Goal: Task Accomplishment & Management: Manage account settings

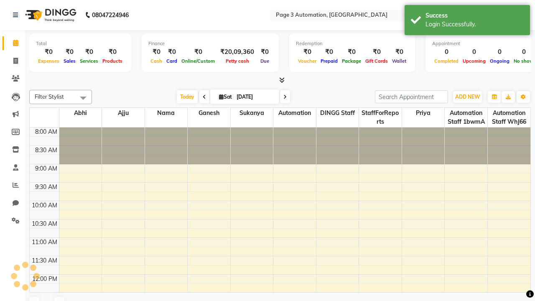
select select "en"
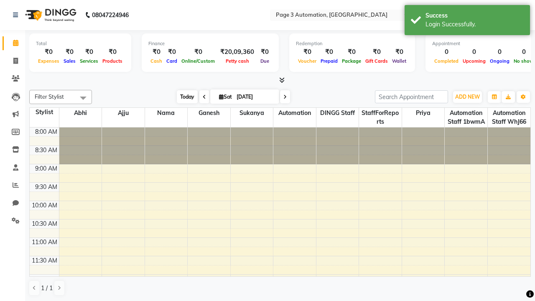
click at [183, 97] on span "Today" at bounding box center [187, 96] width 21 height 13
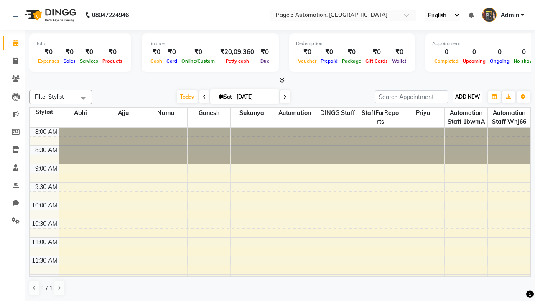
click at [467, 97] on span "ADD NEW" at bounding box center [467, 97] width 25 height 6
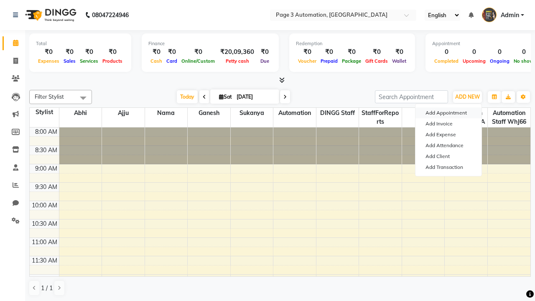
click at [448, 113] on button "Add Appointment" at bounding box center [448, 112] width 66 height 11
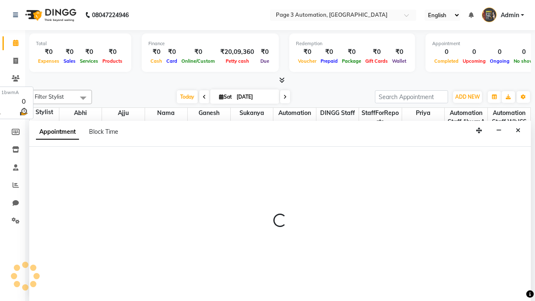
select select "tentative"
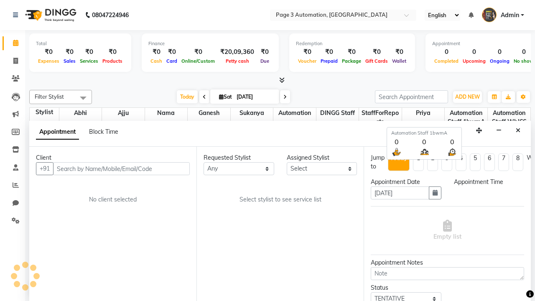
scroll to position [0, 0]
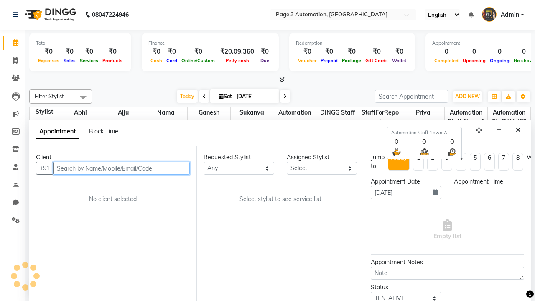
select select "540"
type input "8192346578"
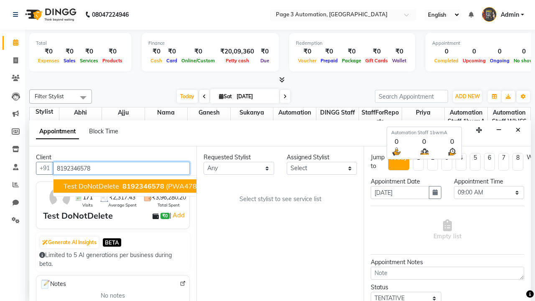
click at [122, 186] on span "8192346578" at bounding box center [143, 186] width 42 height 8
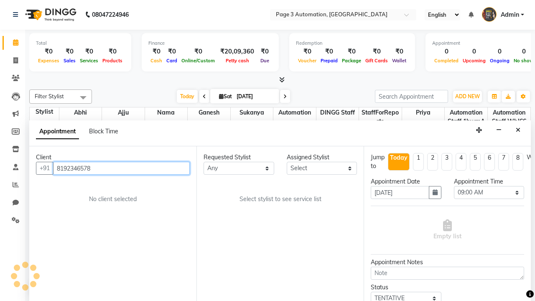
select select "711"
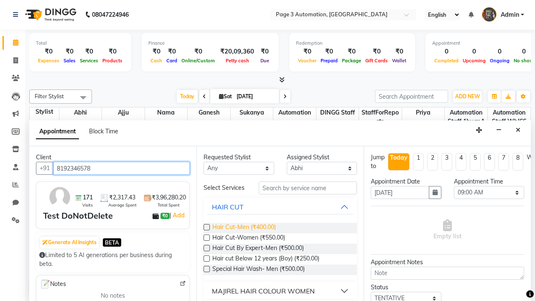
type input "8192346578"
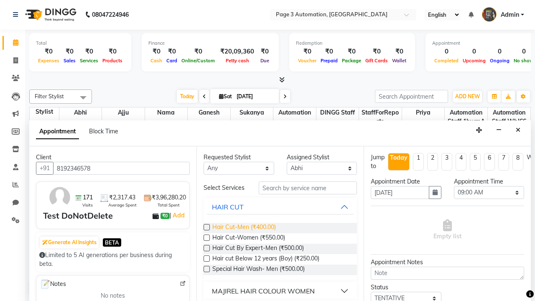
click at [244, 228] on span "Hair Cut-Men (₹400.00)" at bounding box center [244, 228] width 64 height 10
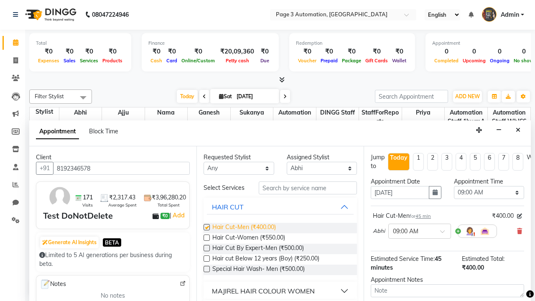
checkbox input "false"
select select "555"
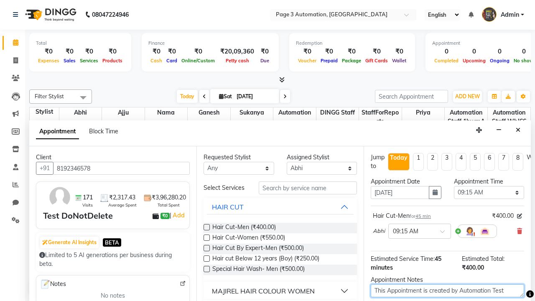
type textarea "This Appointment is created by Automation Test"
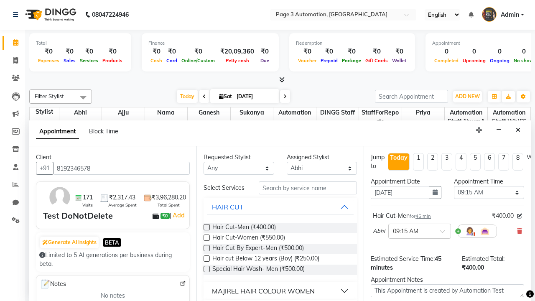
checkbox input "false"
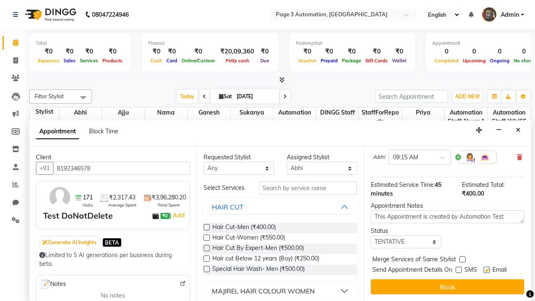
click at [486, 269] on label at bounding box center [486, 270] width 6 height 6
click at [486, 269] on input "checkbox" at bounding box center [485, 270] width 5 height 5
checkbox input "false"
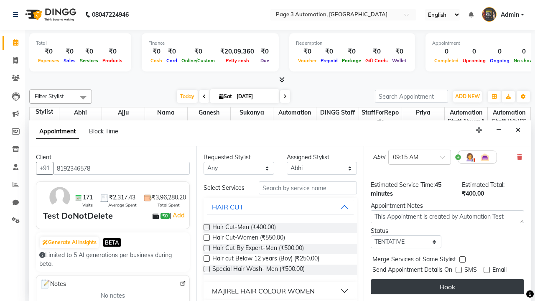
click at [447, 287] on button "Book" at bounding box center [447, 286] width 153 height 15
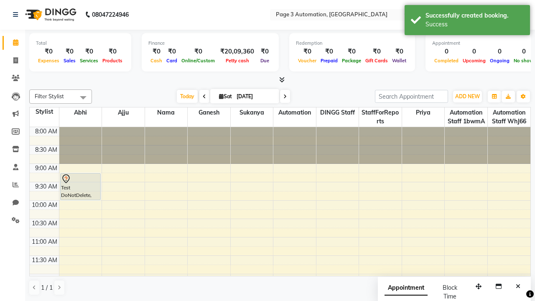
scroll to position [0, 0]
click at [467, 21] on div "Success" at bounding box center [474, 24] width 98 height 9
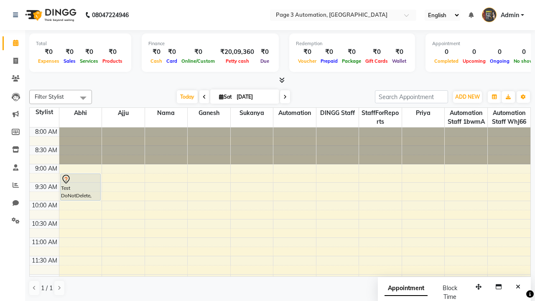
click at [83, 98] on span at bounding box center [83, 98] width 17 height 16
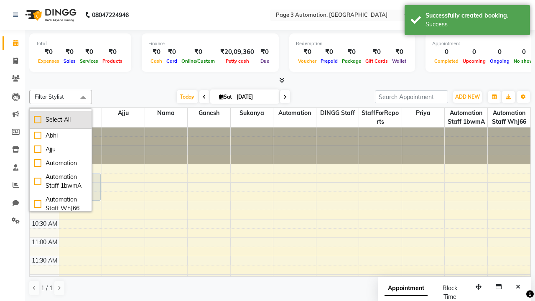
click at [61, 119] on div "Select All" at bounding box center [60, 119] width 53 height 9
checkbox input "true"
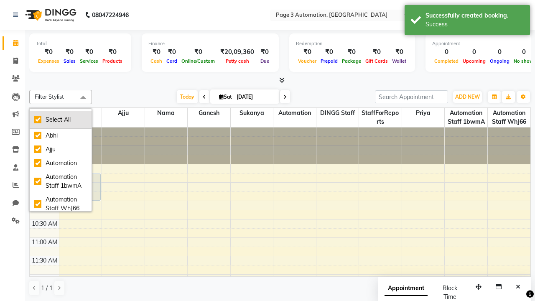
checkbox input "true"
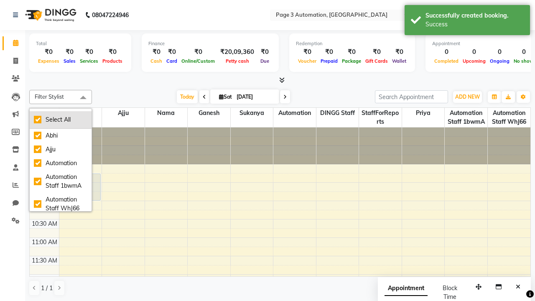
checkbox input "true"
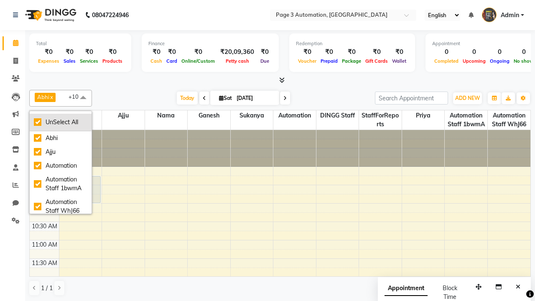
click at [61, 122] on div "UnSelect All" at bounding box center [60, 122] width 53 height 9
checkbox input "false"
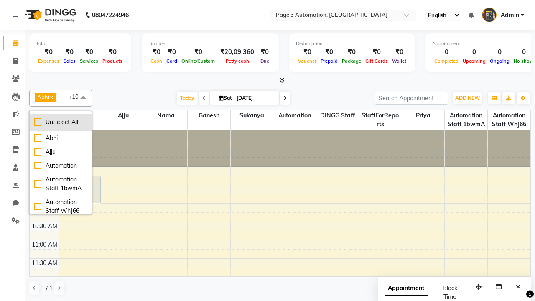
checkbox input "false"
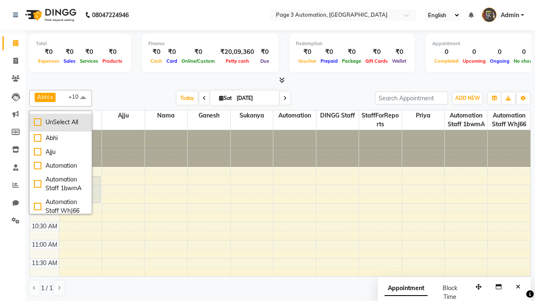
checkbox input "false"
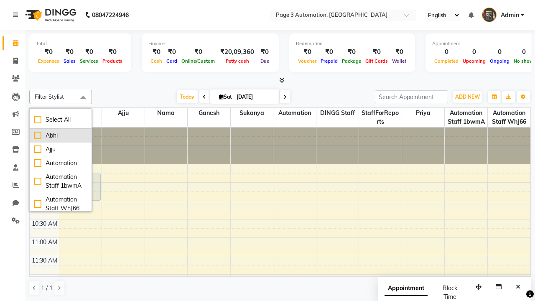
click at [61, 135] on div "Abhi" at bounding box center [60, 135] width 53 height 9
checkbox input "true"
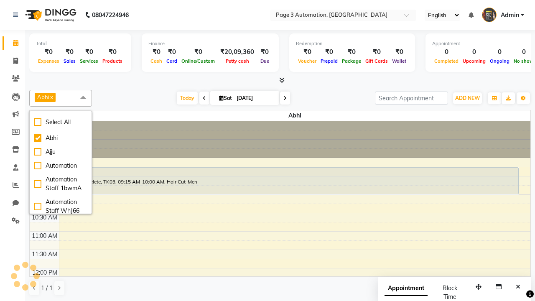
click at [83, 98] on span at bounding box center [83, 98] width 17 height 16
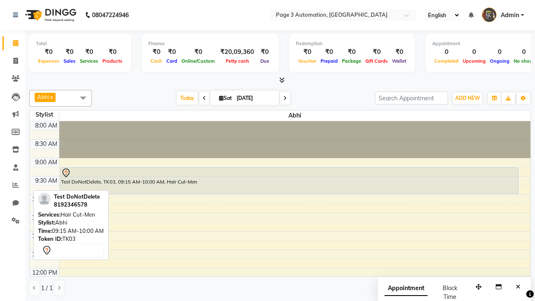
click at [289, 180] on div "Test DoNotDelete, TK03, 09:15 AM-10:00 AM, Hair Cut-Men" at bounding box center [290, 181] width 458 height 26
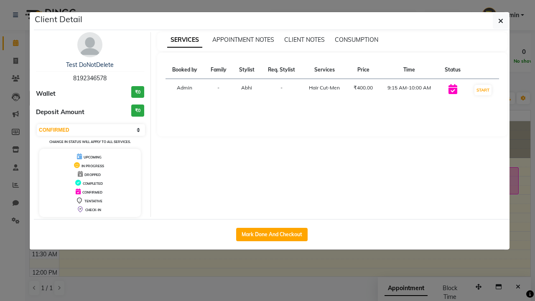
select select "2"
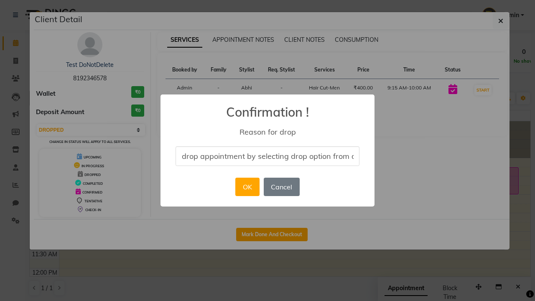
scroll to position [0, 34]
type input "drop appointment by selecting drop option from dropdown"
click at [247, 187] on button "OK" at bounding box center [247, 187] width 24 height 18
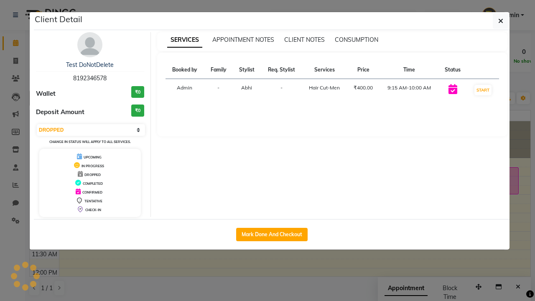
scroll to position [0, 0]
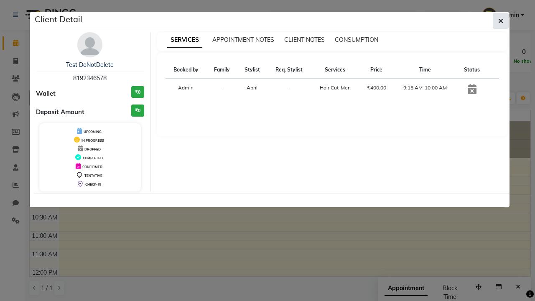
click at [501, 21] on icon "button" at bounding box center [500, 21] width 5 height 7
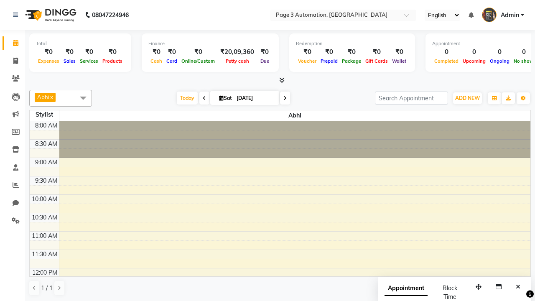
click at [83, 98] on span at bounding box center [83, 98] width 17 height 16
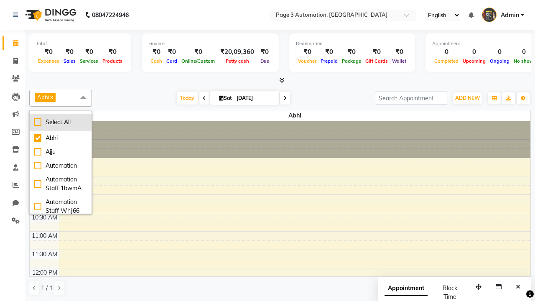
click at [61, 122] on div "Select All" at bounding box center [60, 122] width 53 height 9
checkbox input "true"
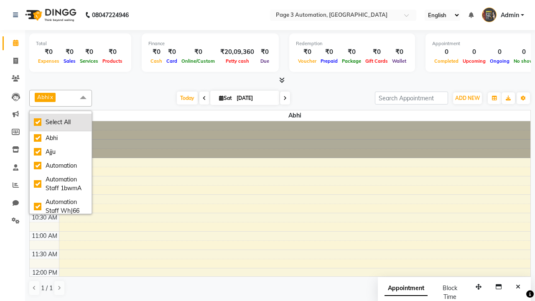
checkbox input "true"
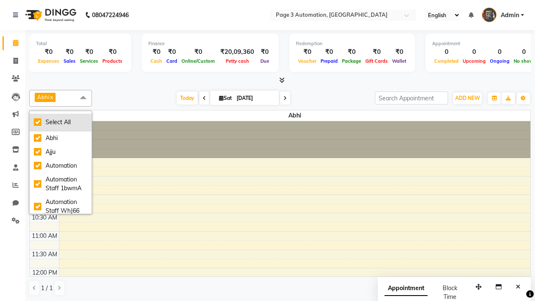
checkbox input "true"
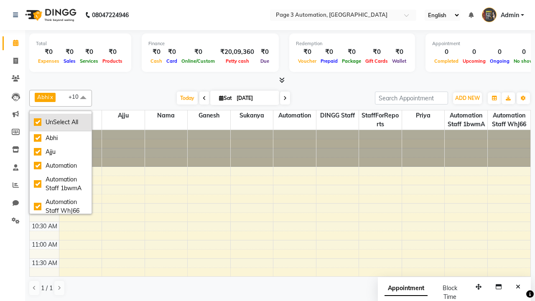
click at [61, 122] on div "UnSelect All" at bounding box center [60, 122] width 53 height 9
checkbox input "false"
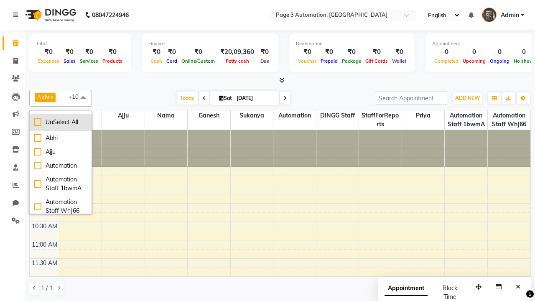
checkbox input "false"
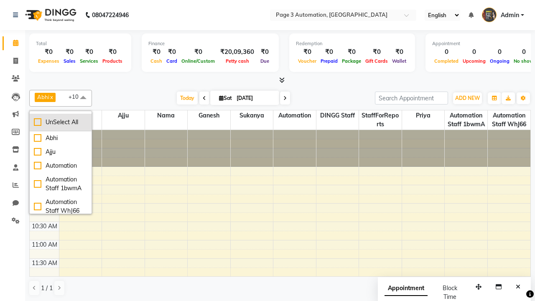
checkbox input "false"
